Goal: Communication & Community: Participate in discussion

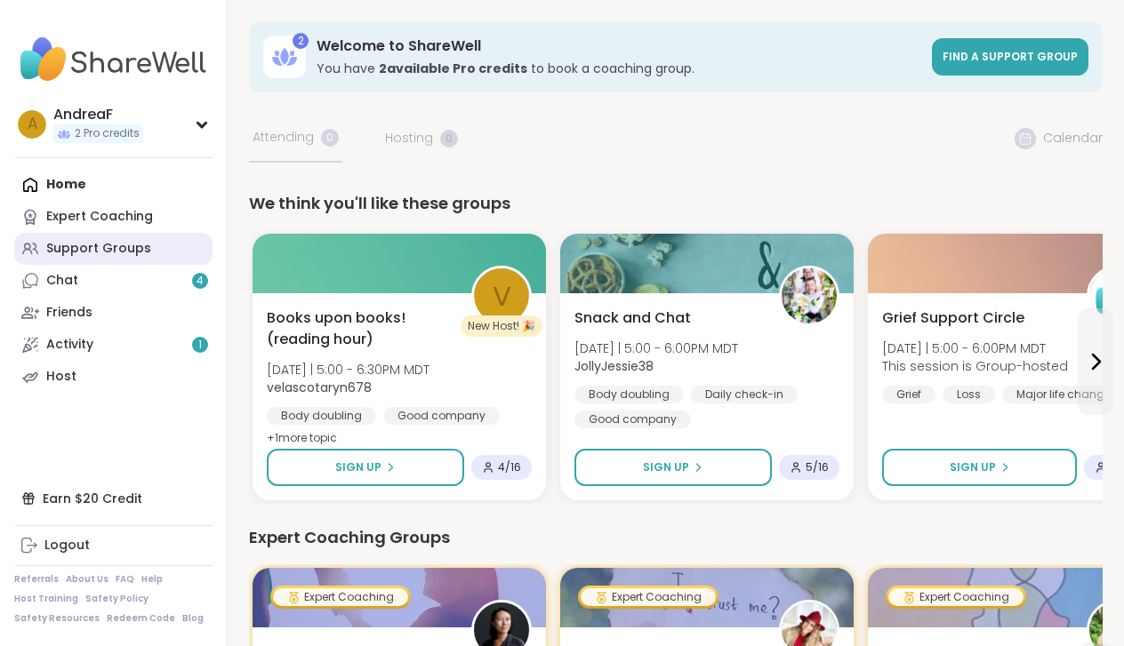
click at [142, 252] on div "Support Groups" at bounding box center [98, 249] width 105 height 18
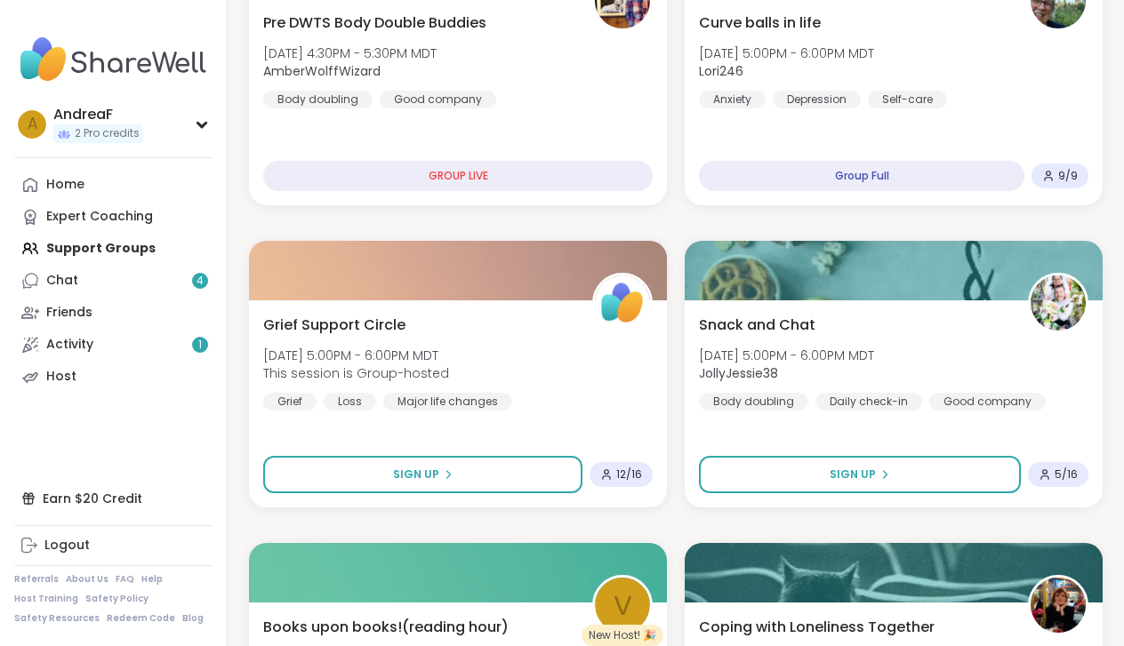
scroll to position [686, 0]
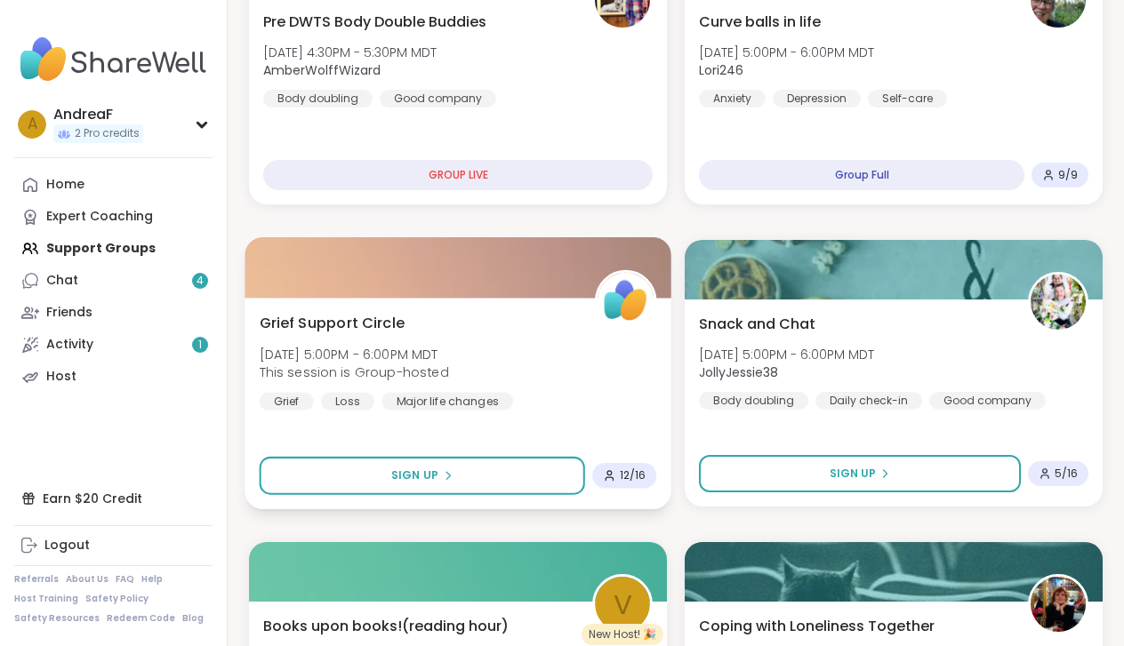
click at [373, 322] on span "Grief Support Circle" at bounding box center [332, 322] width 145 height 21
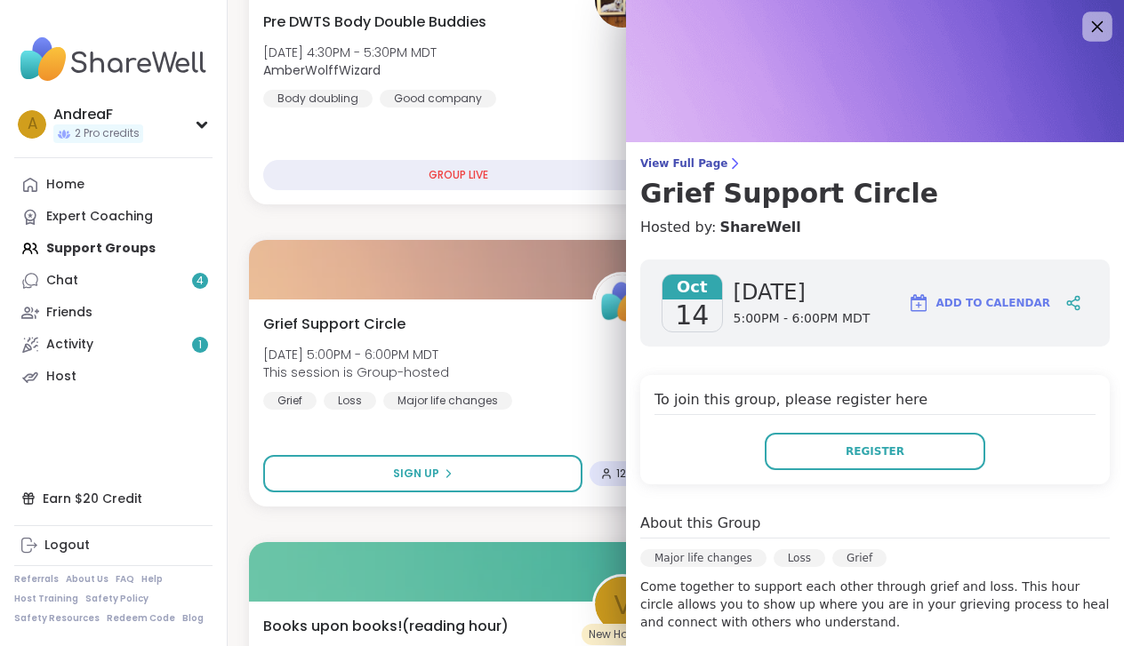
scroll to position [0, 0]
click at [1094, 27] on icon at bounding box center [1097, 26] width 22 height 22
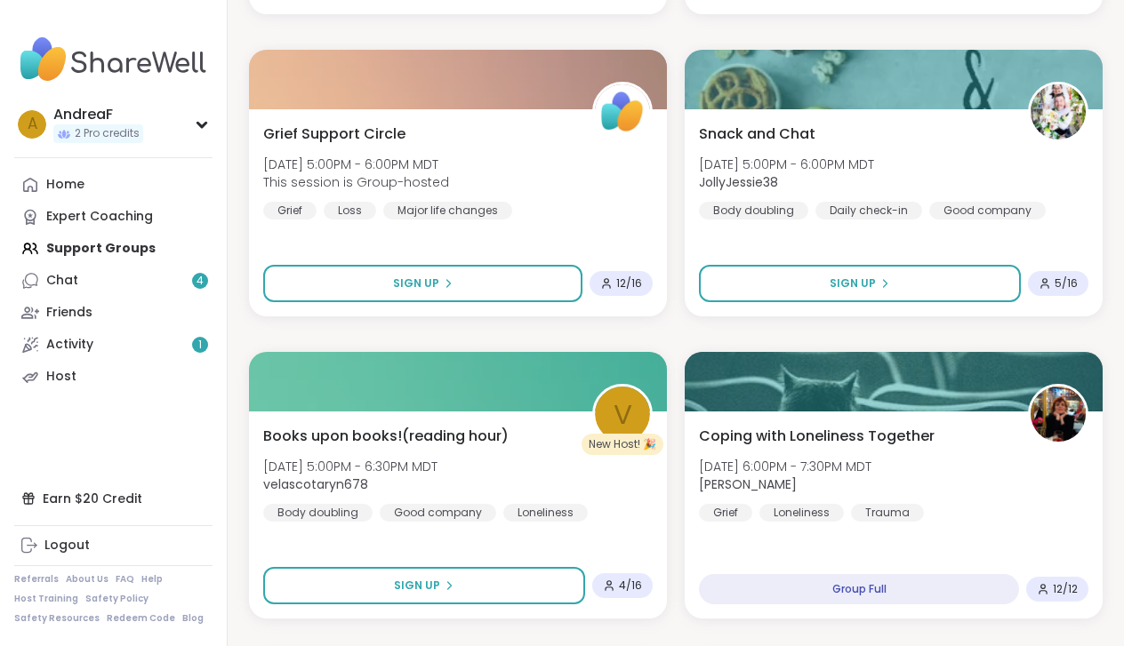
scroll to position [883, 0]
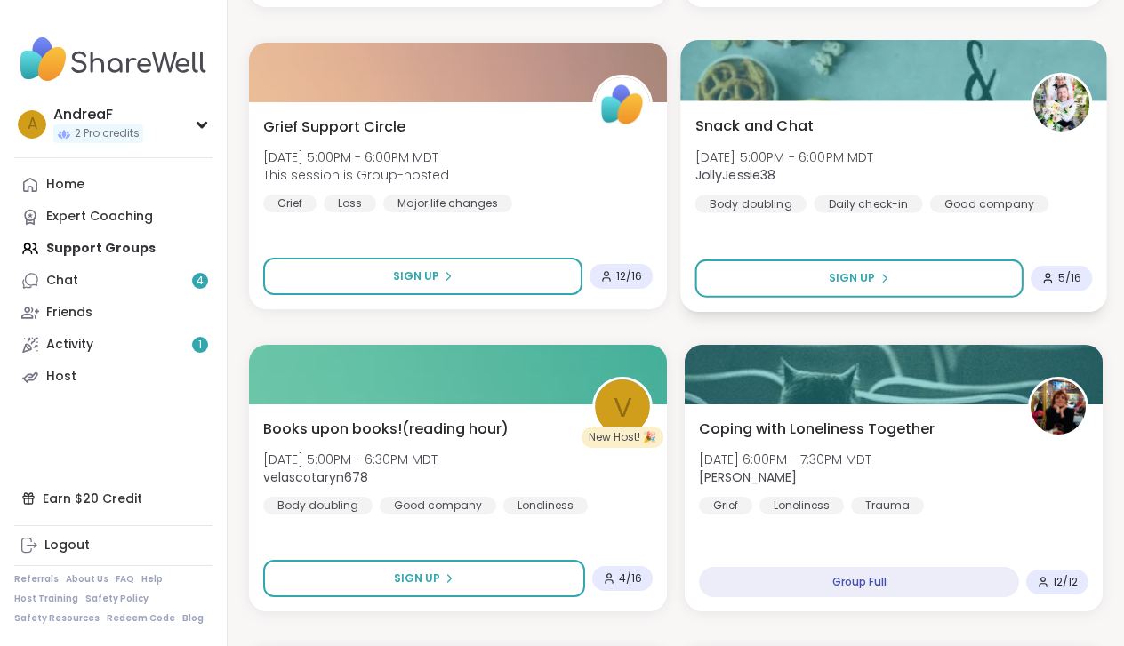
click at [786, 130] on span "Snack and Chat" at bounding box center [754, 125] width 119 height 21
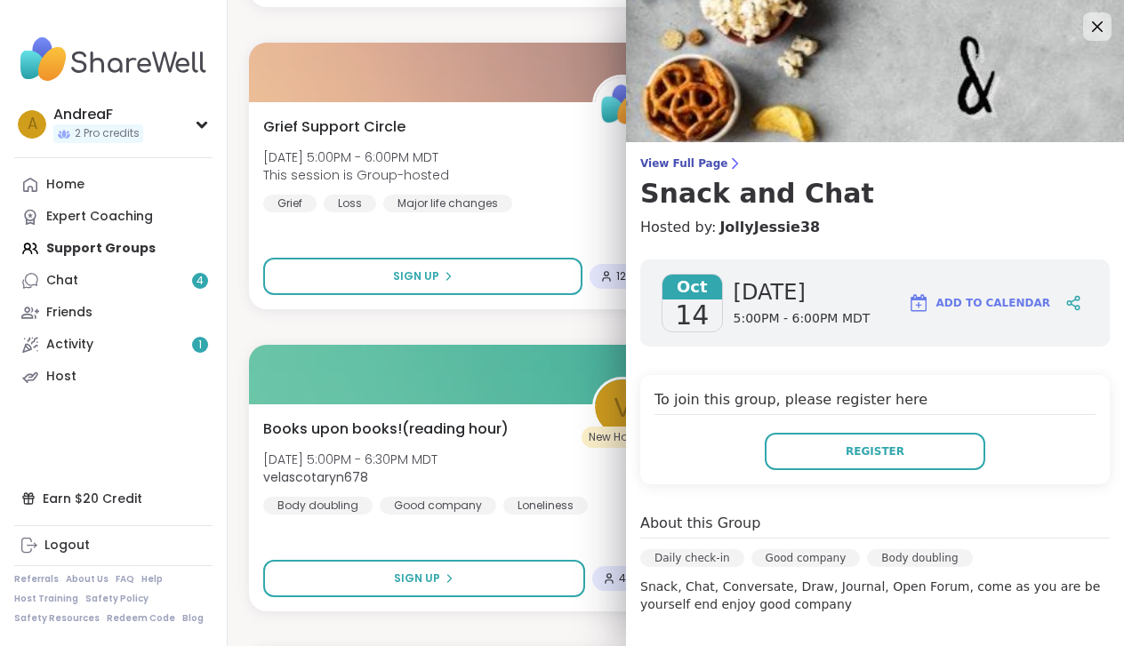
scroll to position [0, 0]
click at [1093, 29] on icon at bounding box center [1097, 26] width 22 height 22
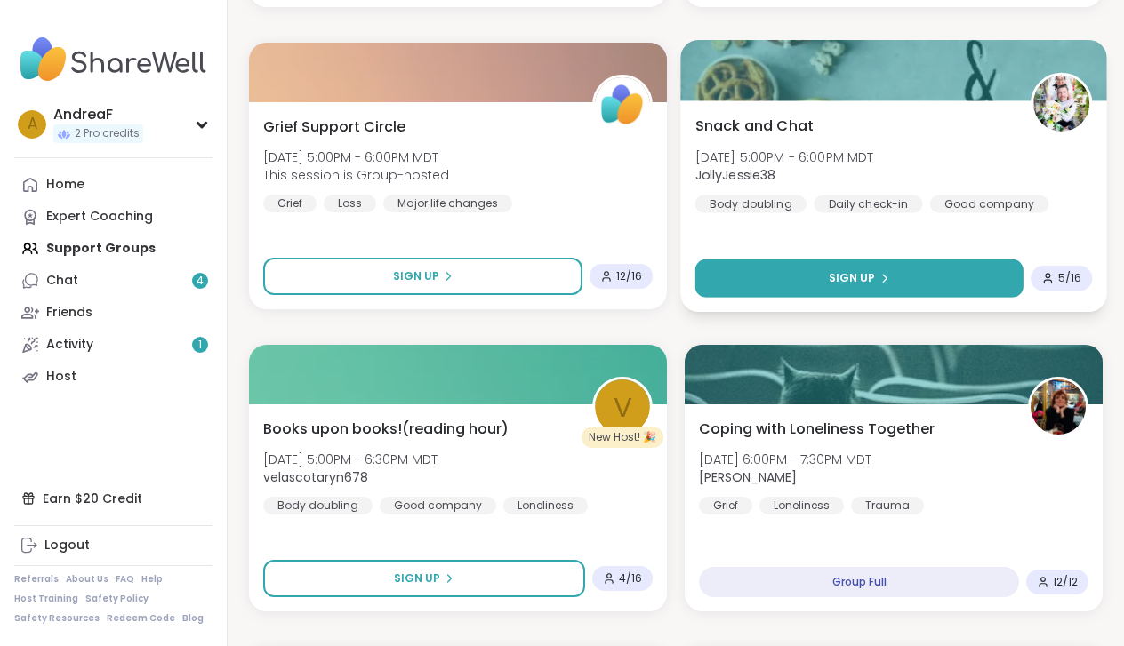
click at [833, 275] on span "Sign Up" at bounding box center [852, 278] width 47 height 16
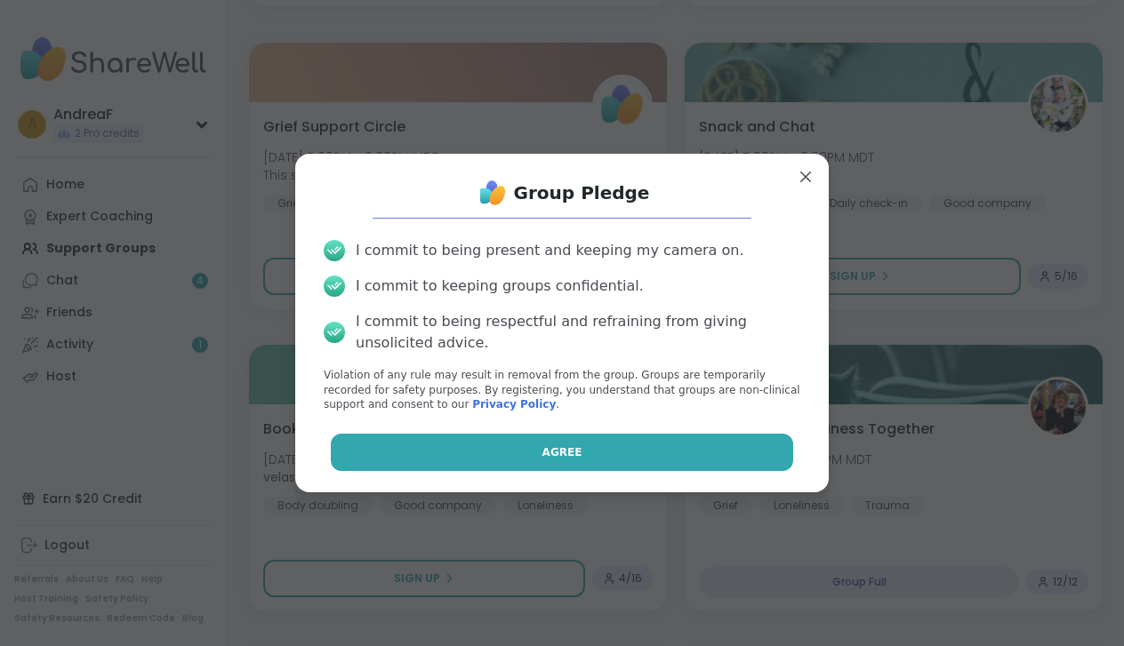
click at [672, 450] on button "Agree" at bounding box center [562, 452] width 463 height 37
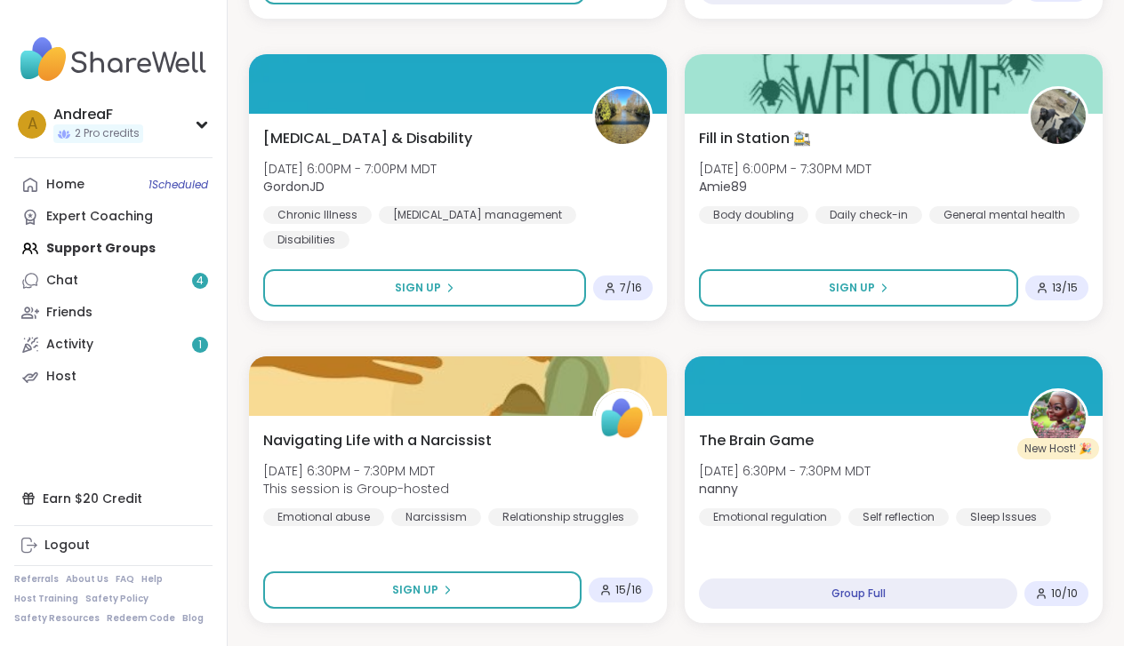
scroll to position [1782, 0]
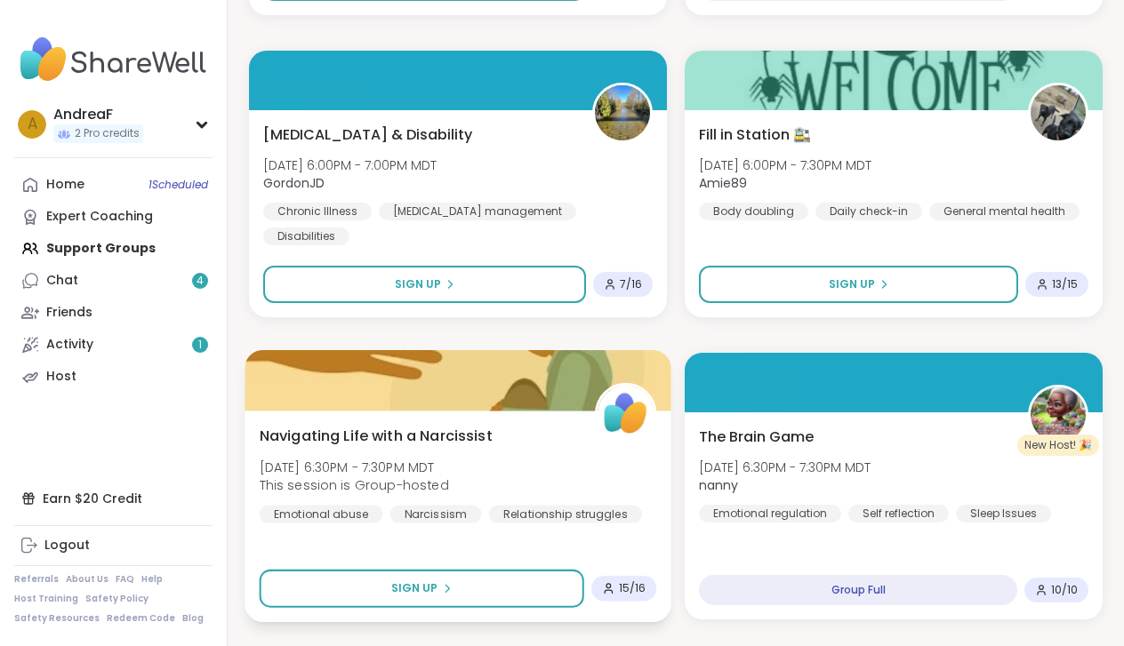
click at [446, 432] on span "Navigating Life with a Narcissist" at bounding box center [376, 435] width 233 height 21
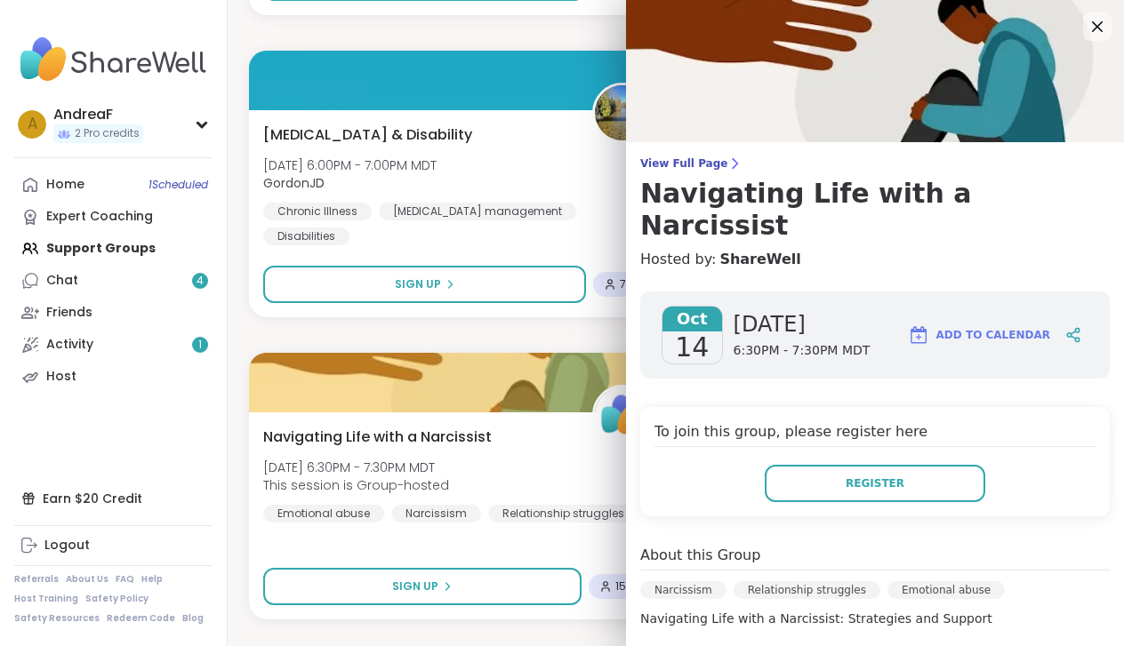
scroll to position [0, 0]
click at [1095, 32] on icon at bounding box center [1097, 26] width 22 height 22
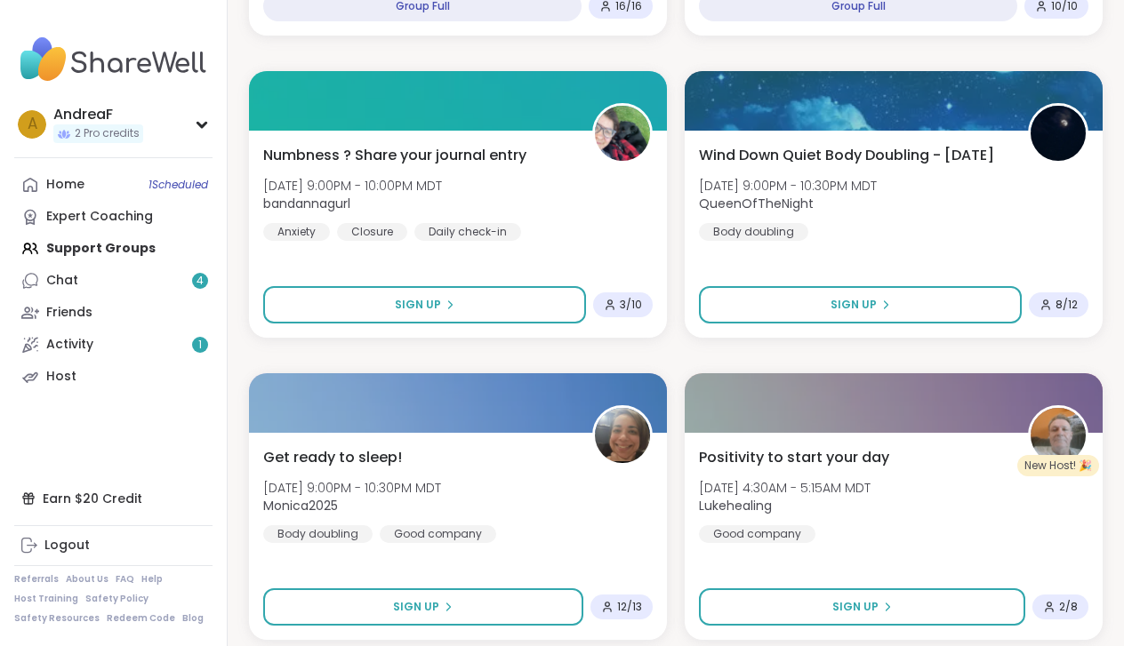
scroll to position [2659, 0]
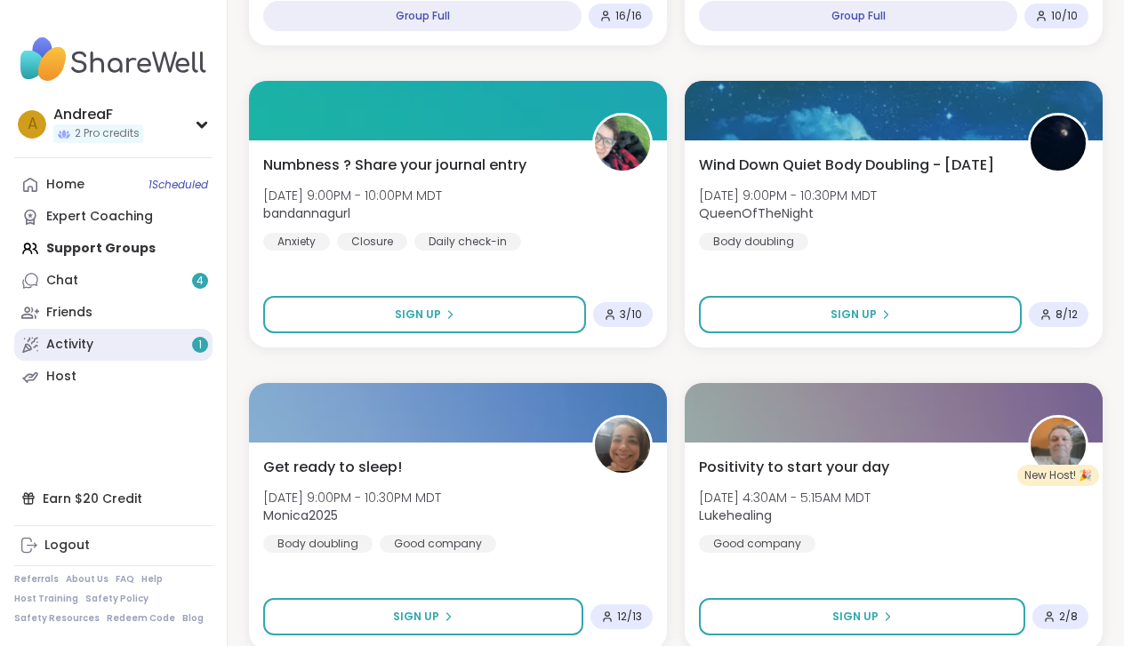
click at [60, 345] on div "Activity 1" at bounding box center [69, 345] width 47 height 18
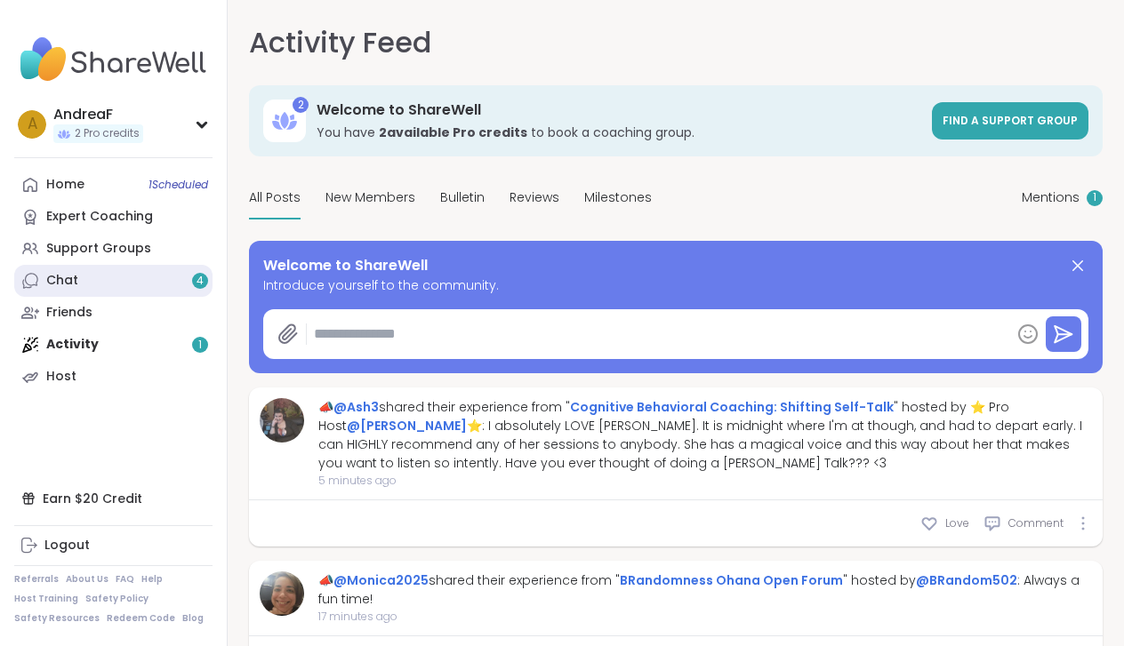
click at [82, 277] on link "Chat 4" at bounding box center [113, 281] width 198 height 32
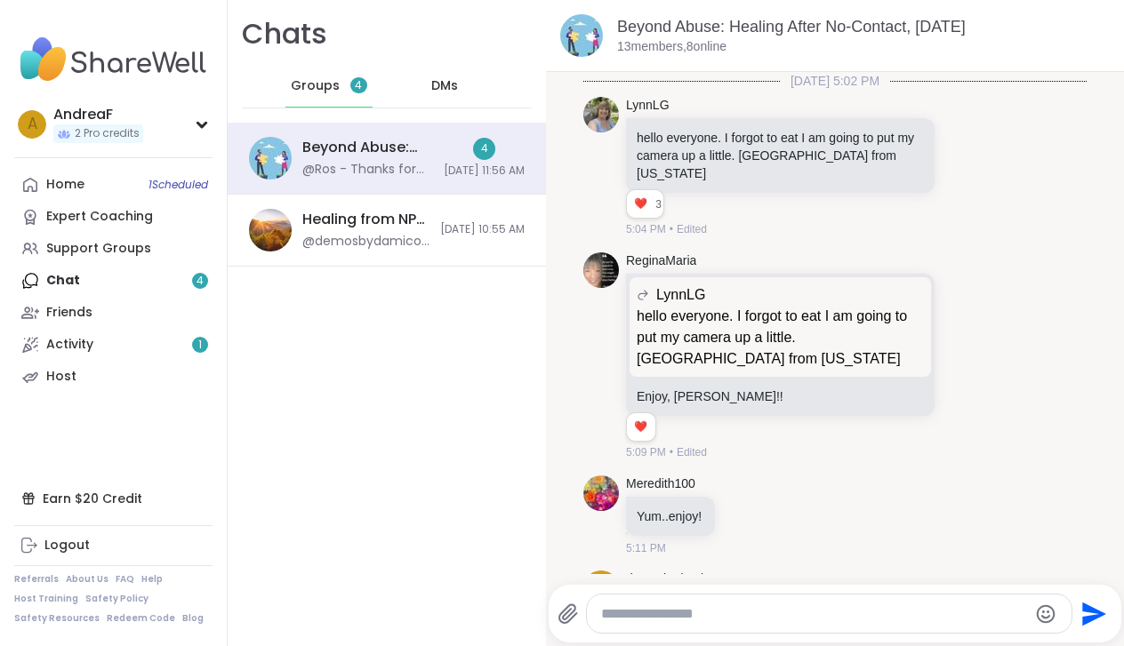
scroll to position [2353, 0]
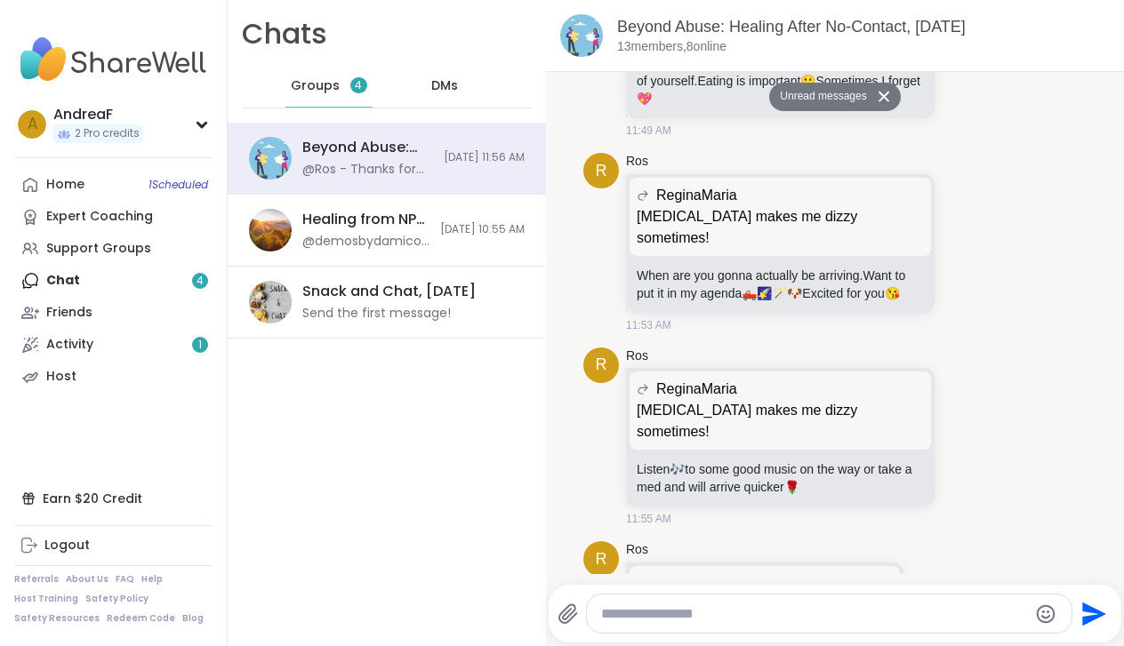
click at [73, 279] on div "Home 1 Scheduled Expert Coaching Support Groups Chat 4 Friends Activity 1 Host" at bounding box center [113, 281] width 198 height 224
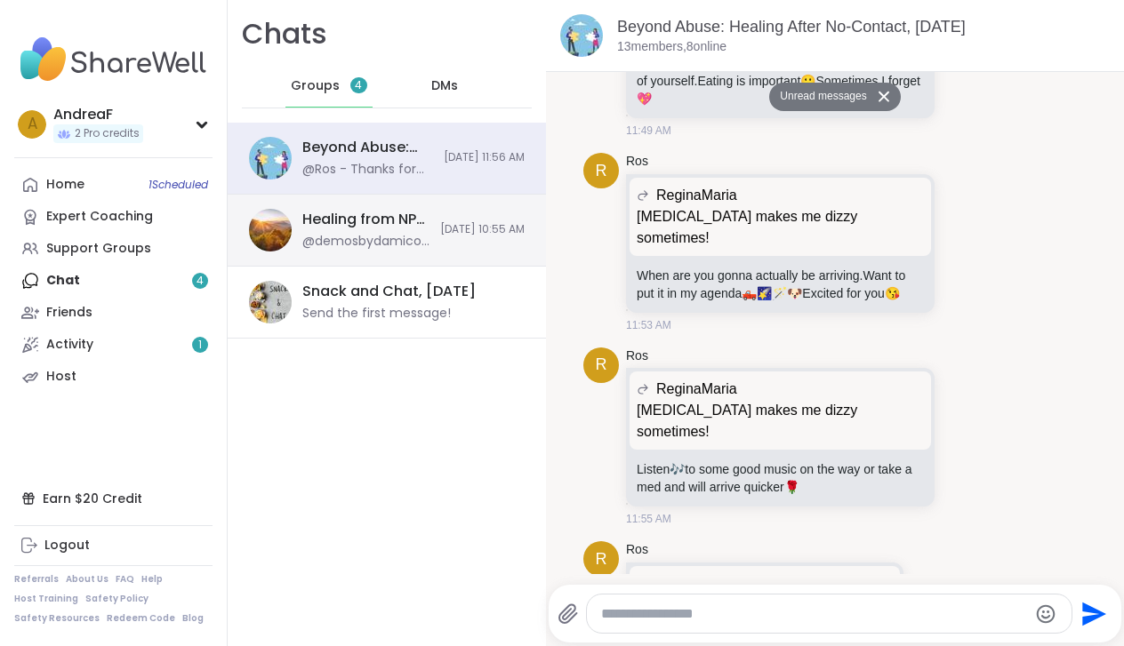
click at [347, 234] on div "@demosbydamico - Demosbydamico@ [DOMAIN_NAME]" at bounding box center [365, 242] width 127 height 18
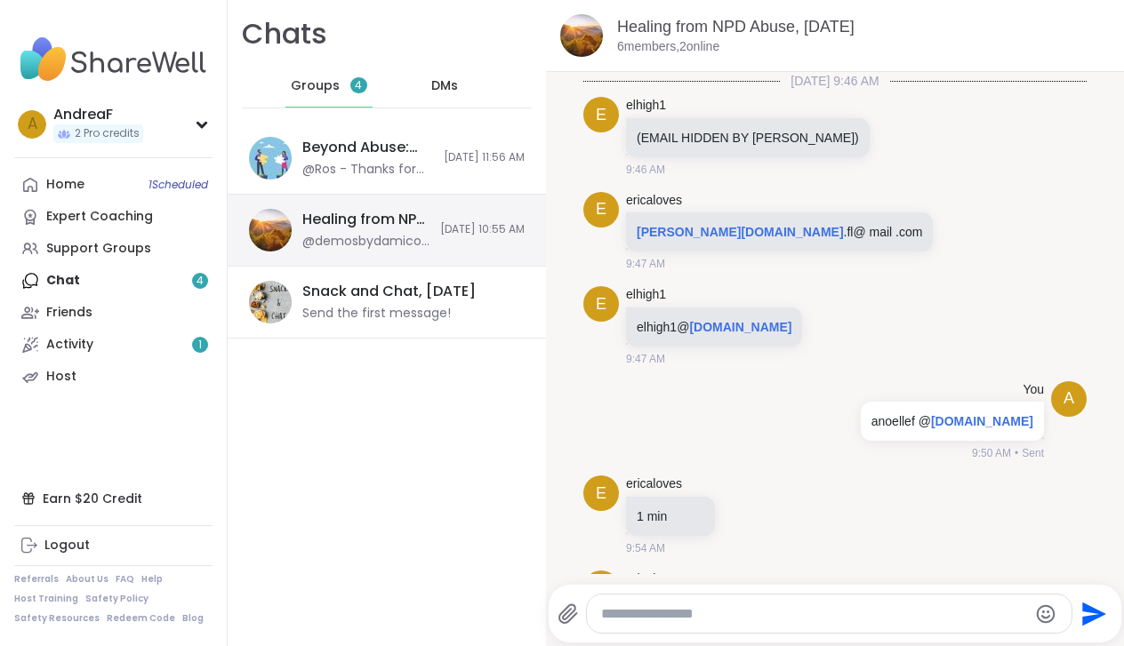
scroll to position [175, 0]
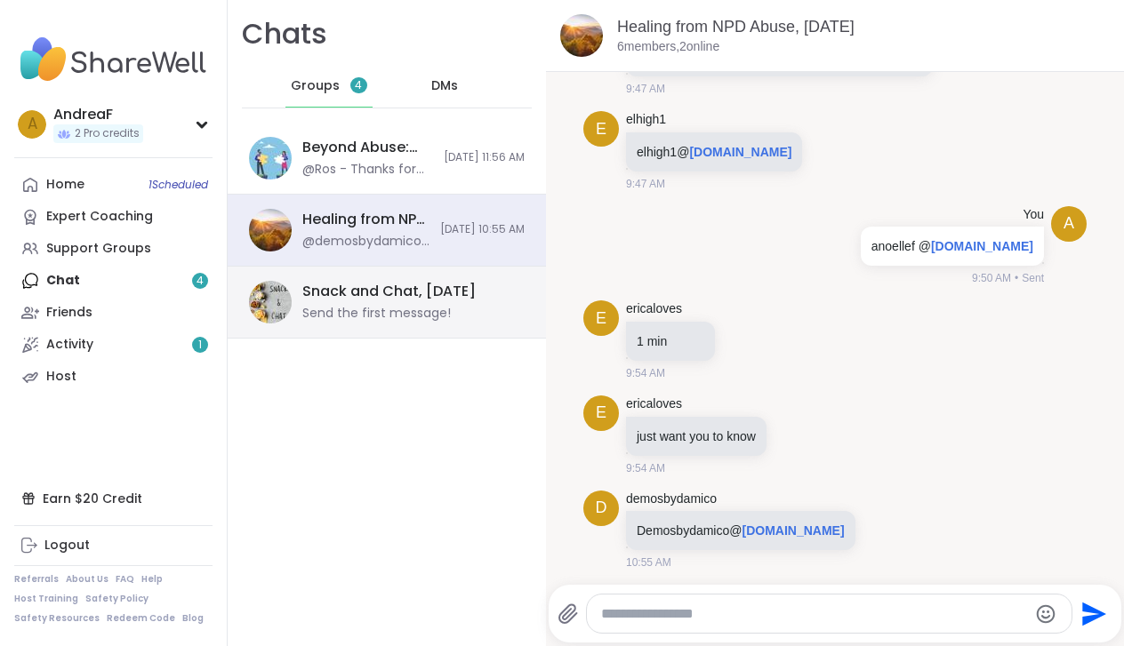
click at [347, 293] on div "Snack and Chat, [DATE]" at bounding box center [388, 292] width 173 height 20
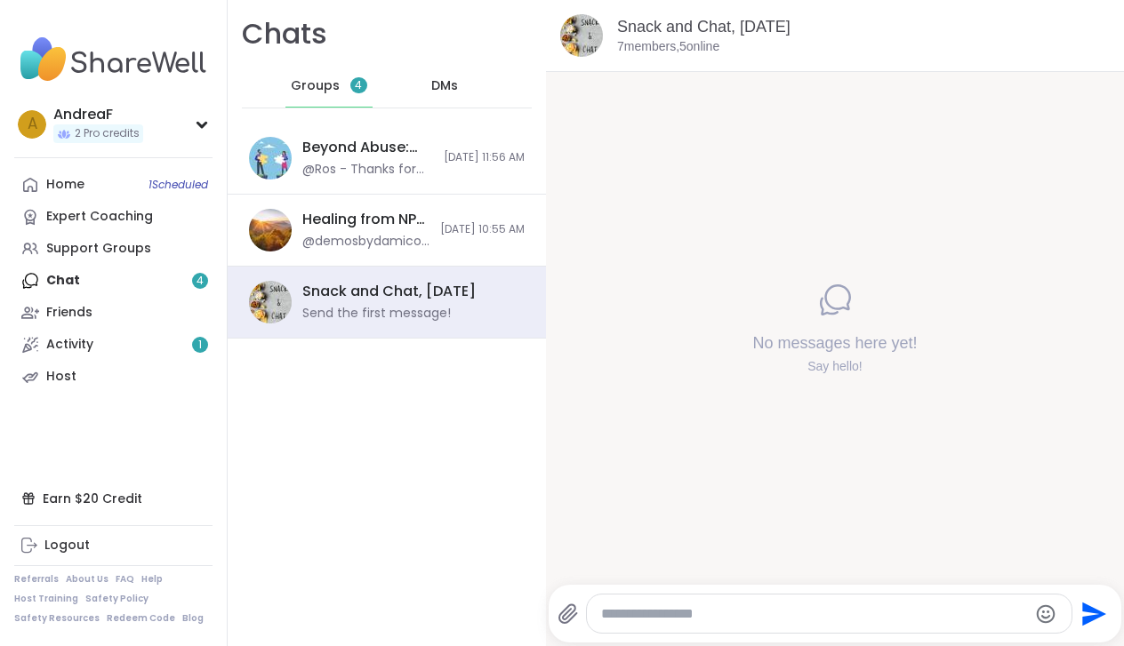
scroll to position [0, 0]
click at [307, 88] on span "Groups" at bounding box center [315, 86] width 49 height 18
click at [443, 92] on span "DMs" at bounding box center [444, 86] width 27 height 18
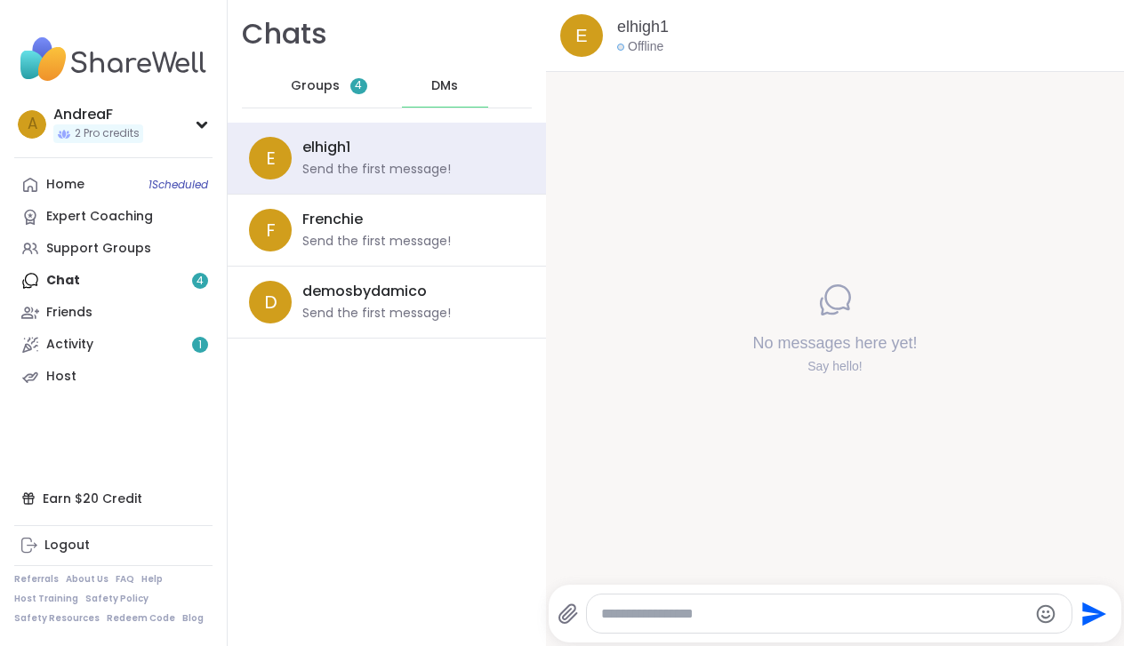
click at [310, 89] on span "Groups" at bounding box center [315, 86] width 49 height 18
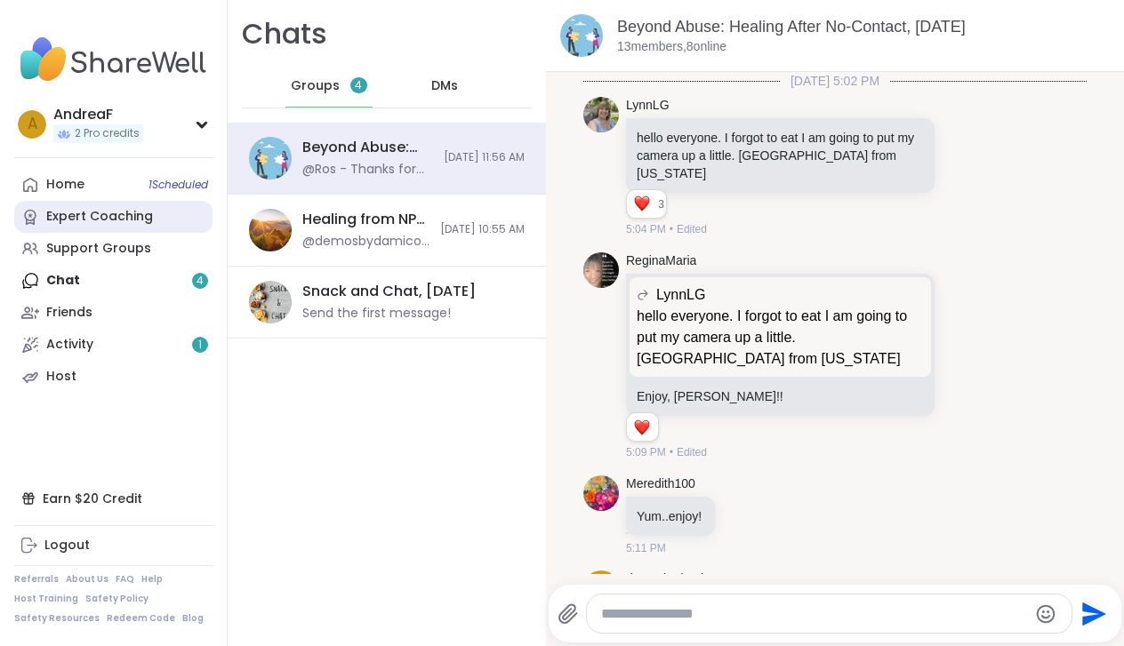
scroll to position [2311, 0]
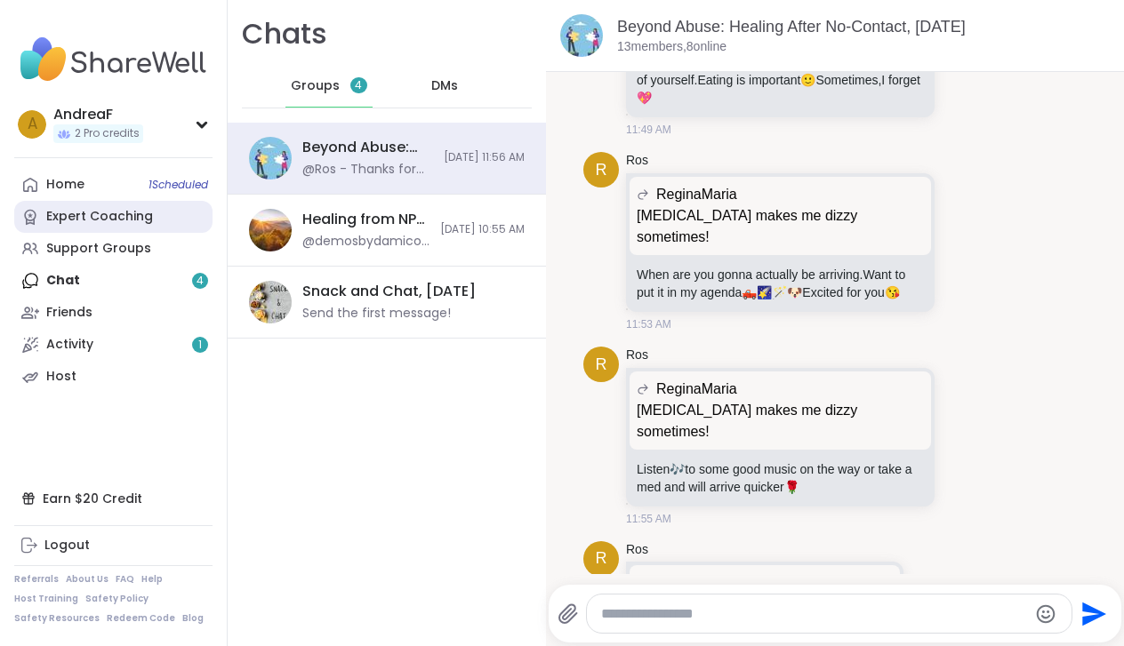
click at [69, 212] on div "Expert Coaching" at bounding box center [99, 217] width 107 height 18
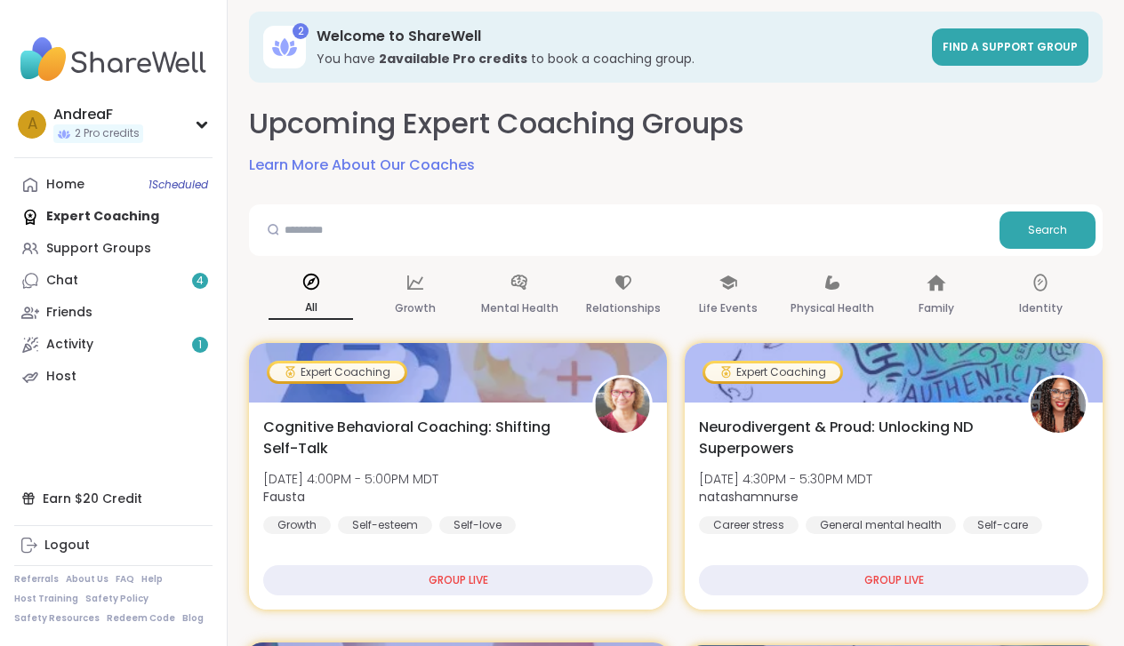
scroll to position [8, 0]
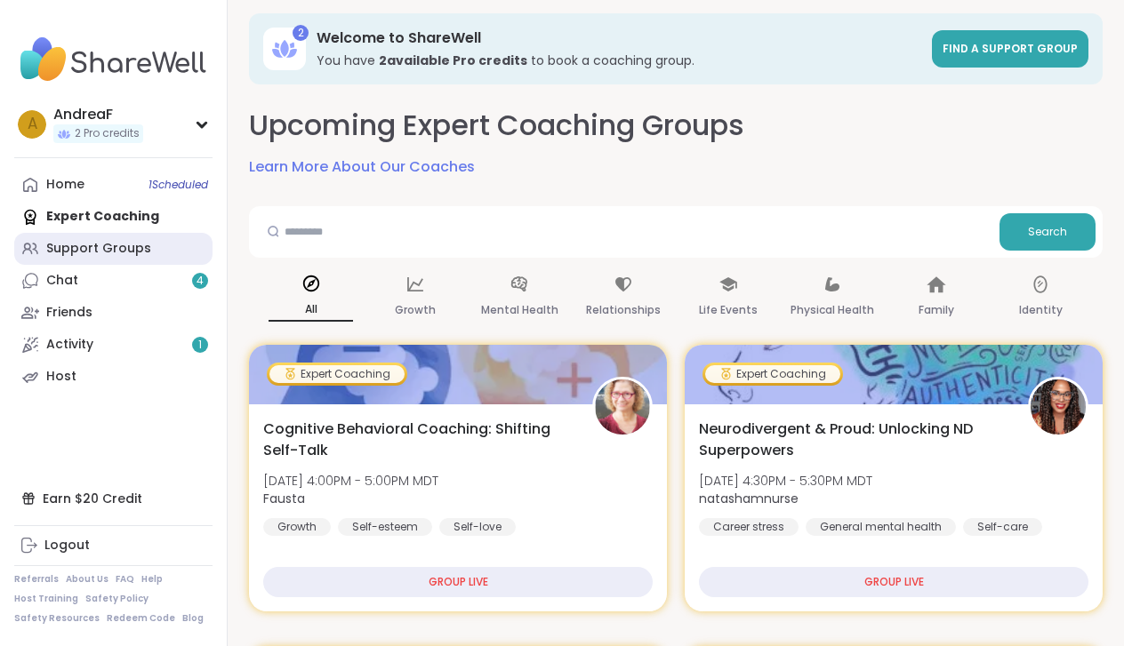
click at [85, 251] on div "Support Groups" at bounding box center [98, 249] width 105 height 18
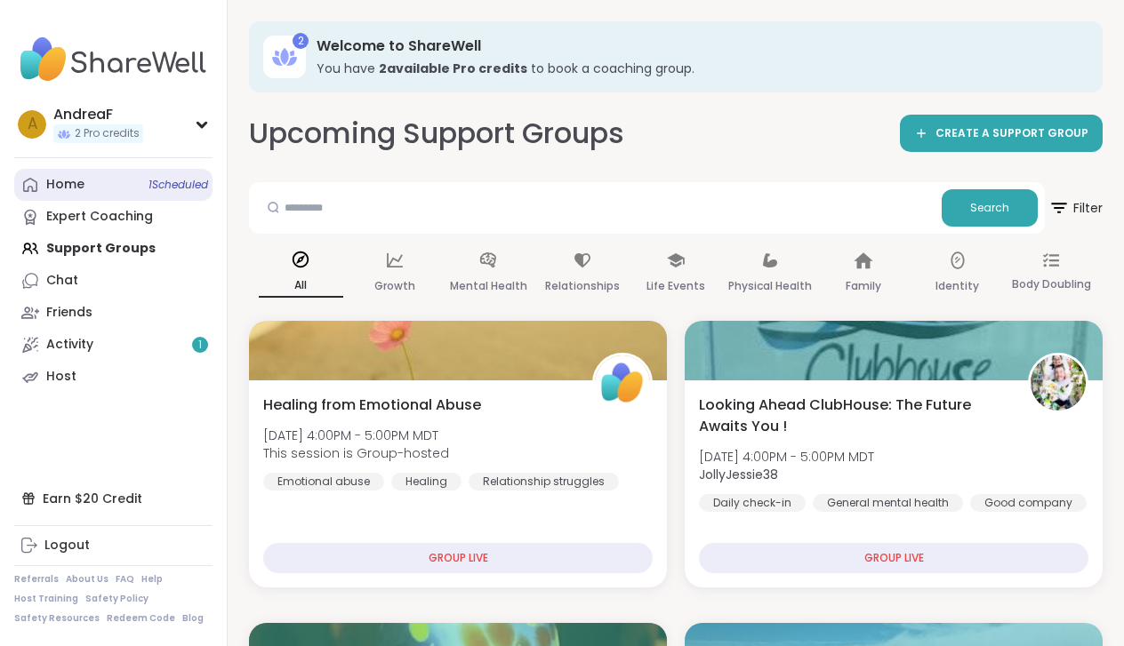
click at [71, 177] on div "Home 1 Scheduled" at bounding box center [65, 185] width 38 height 18
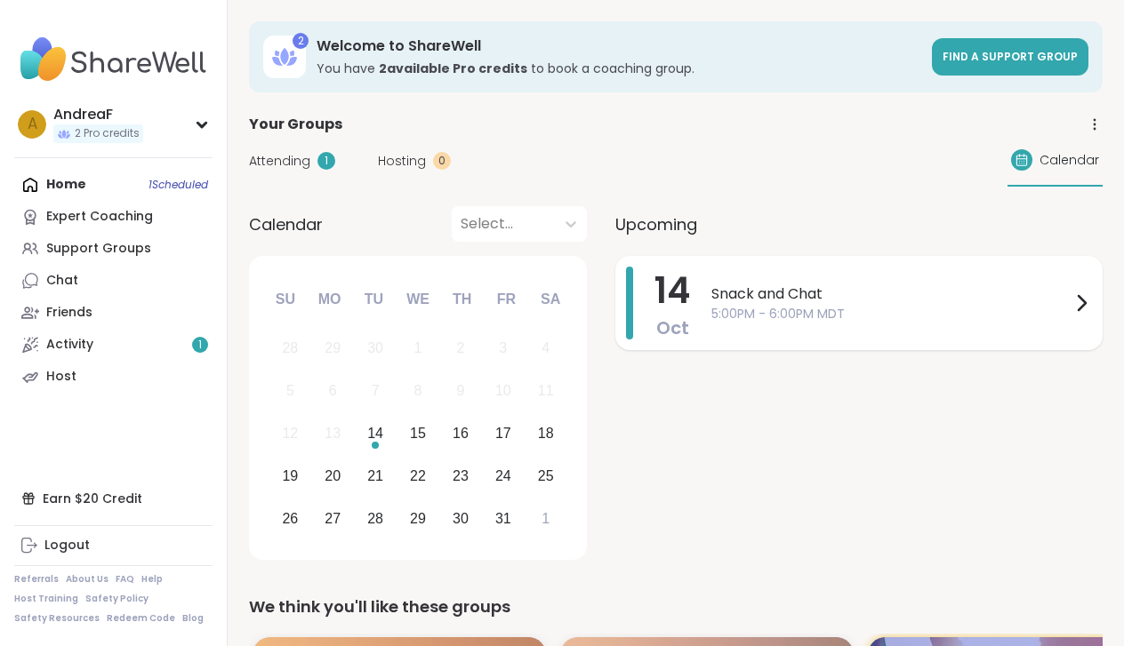
click at [807, 289] on span "Snack and Chat" at bounding box center [890, 294] width 359 height 21
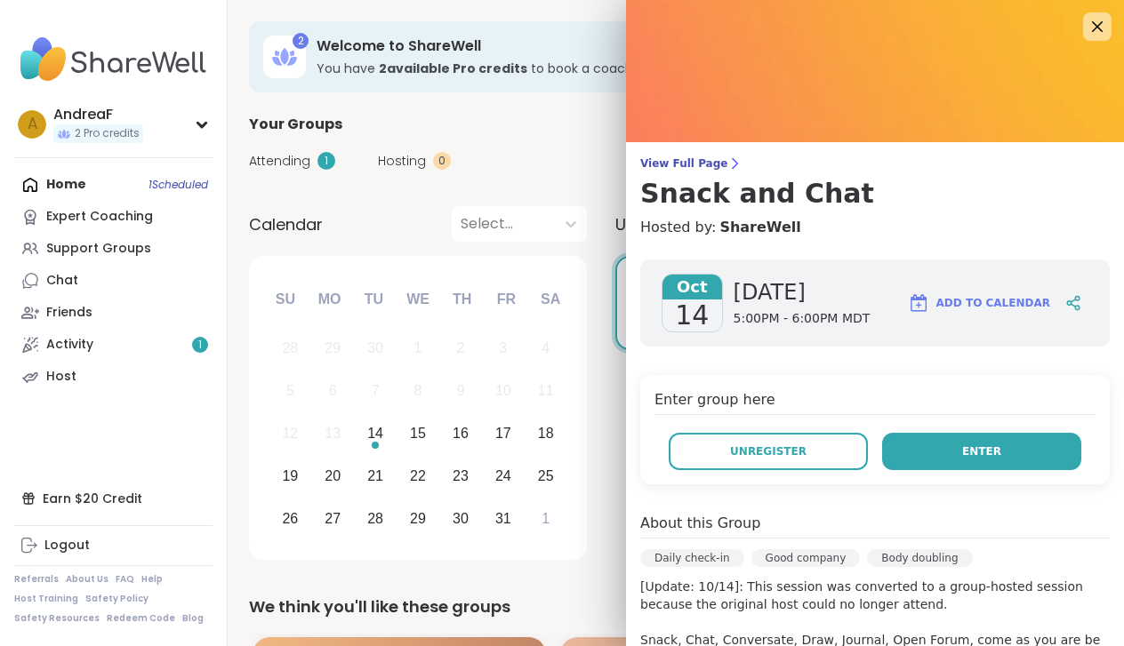
click at [959, 452] on button "Enter" at bounding box center [981, 451] width 199 height 37
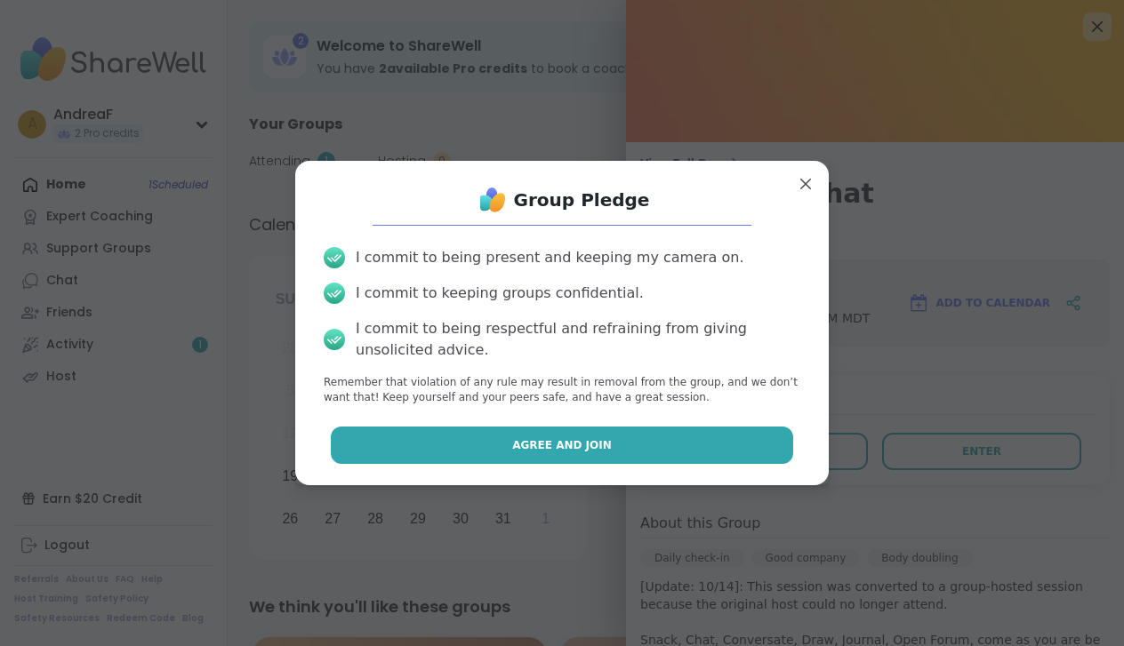
click at [725, 454] on button "Agree and Join" at bounding box center [562, 445] width 463 height 37
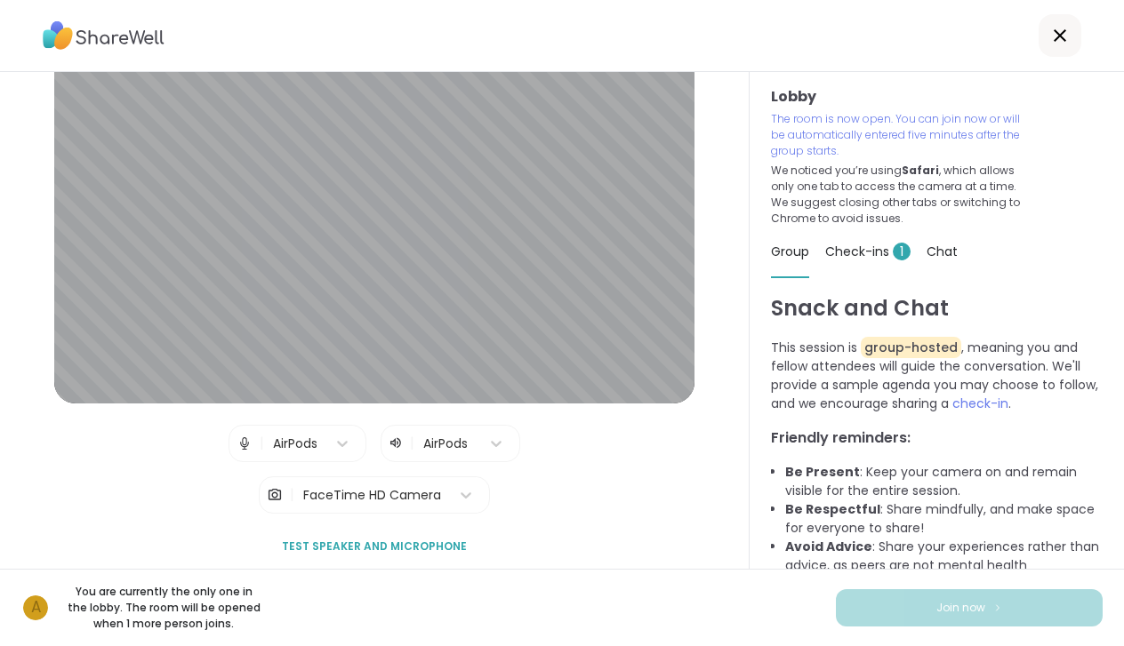
click at [855, 251] on span "Check-ins 1" at bounding box center [867, 252] width 85 height 18
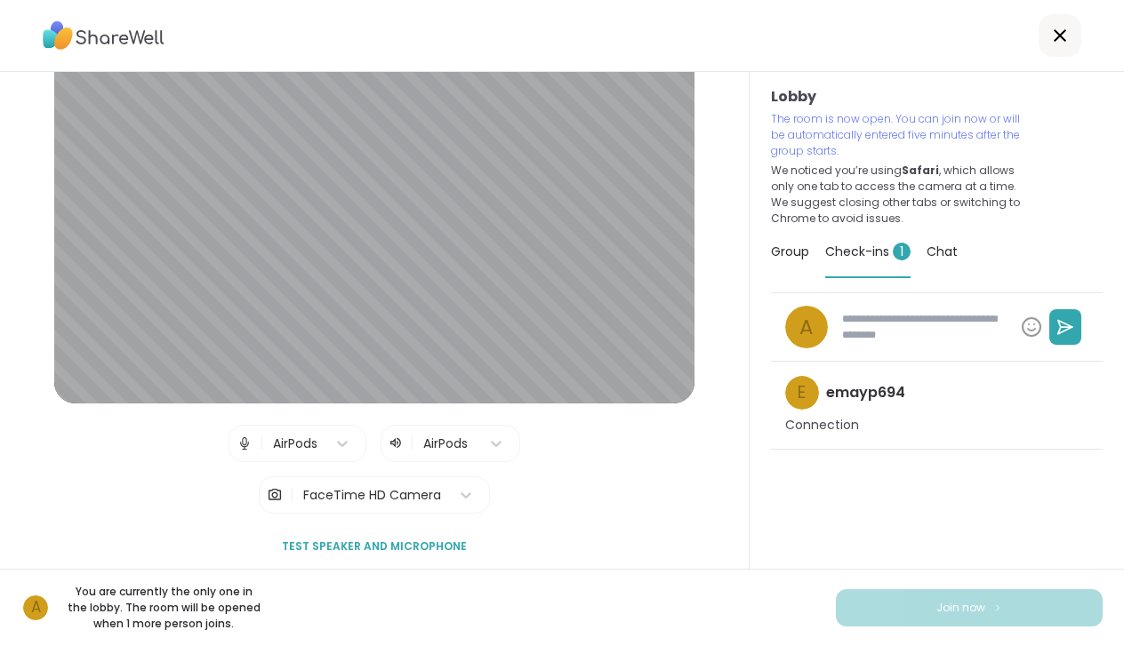
type textarea "*"
click at [939, 251] on span "Chat" at bounding box center [942, 252] width 31 height 18
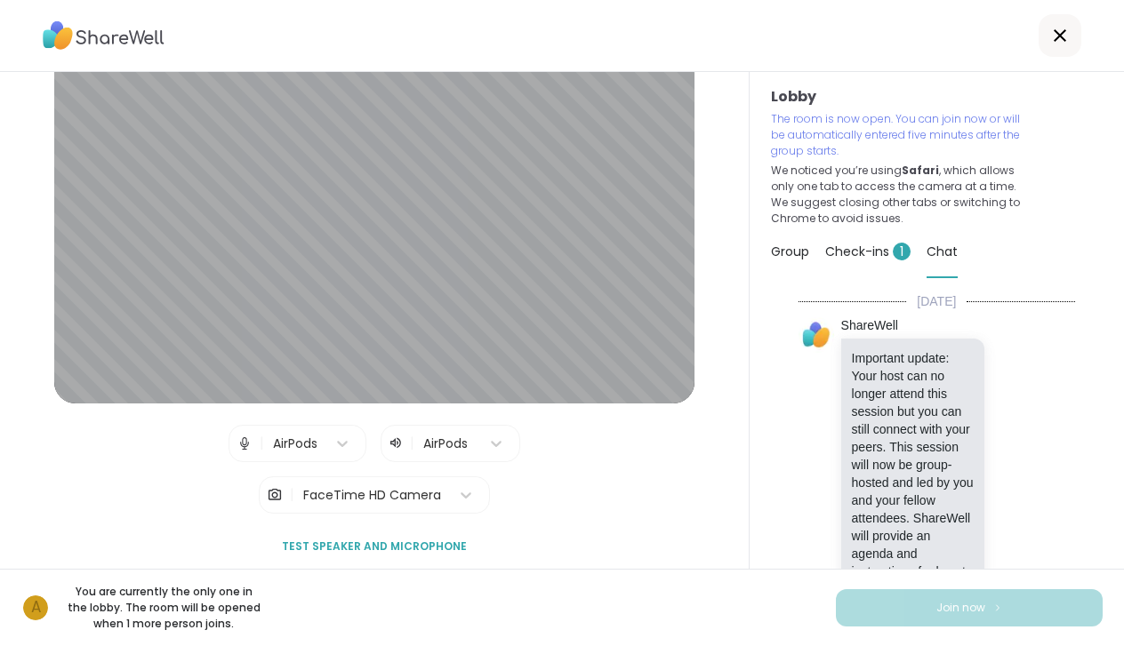
scroll to position [80, 0]
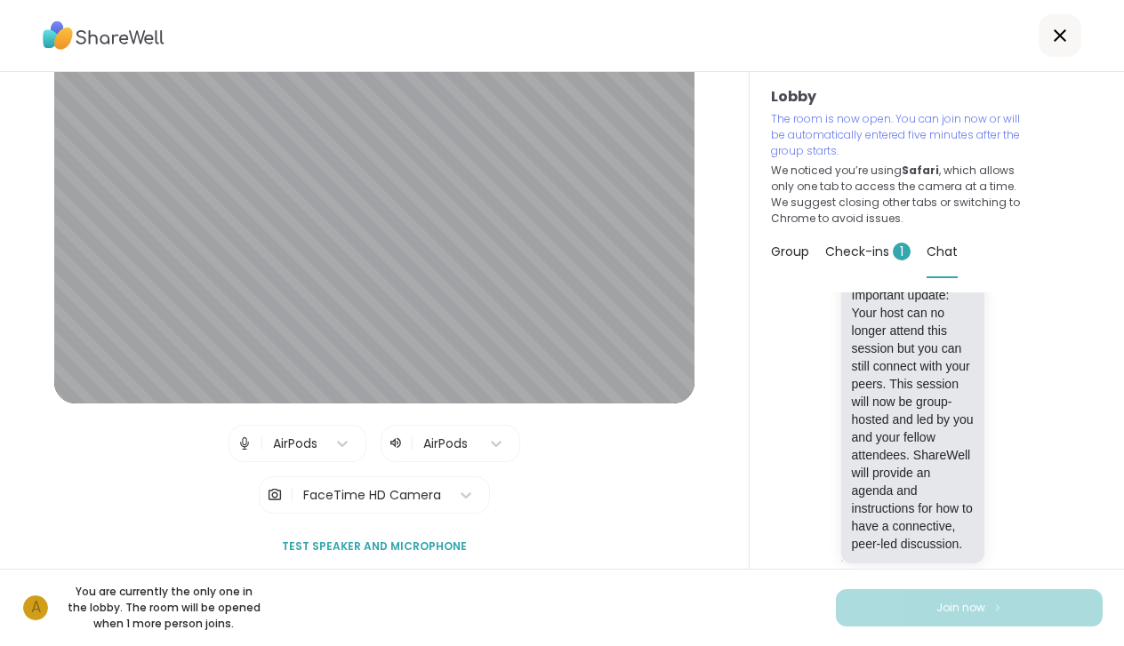
click at [784, 247] on span "Group" at bounding box center [790, 252] width 38 height 18
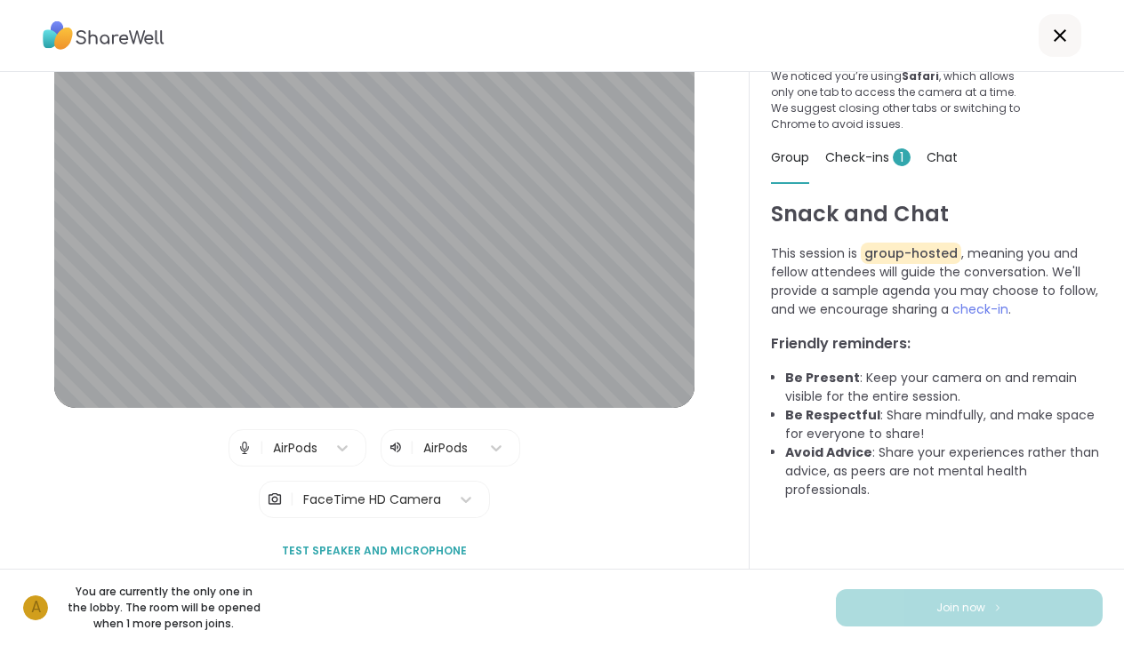
scroll to position [84, 0]
